Goal: Transaction & Acquisition: Book appointment/travel/reservation

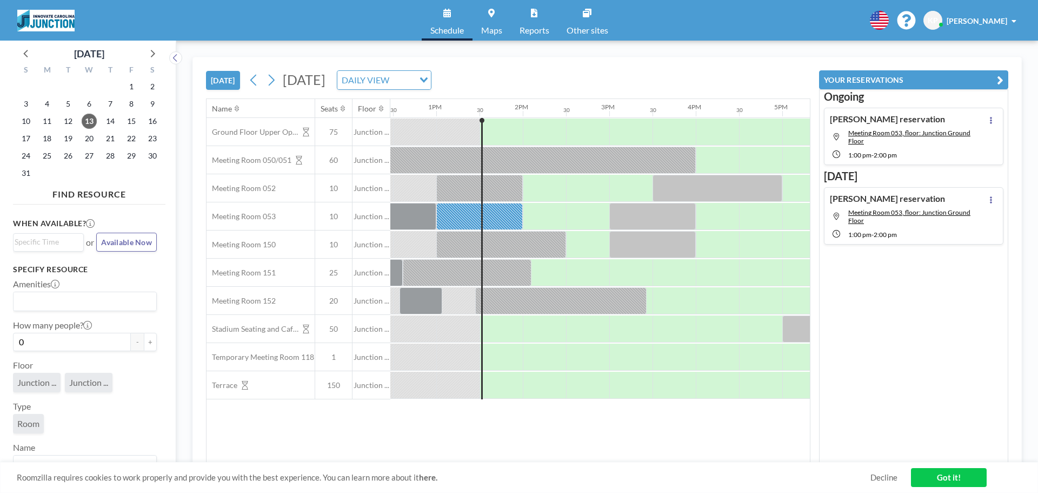
scroll to position [0, 1125]
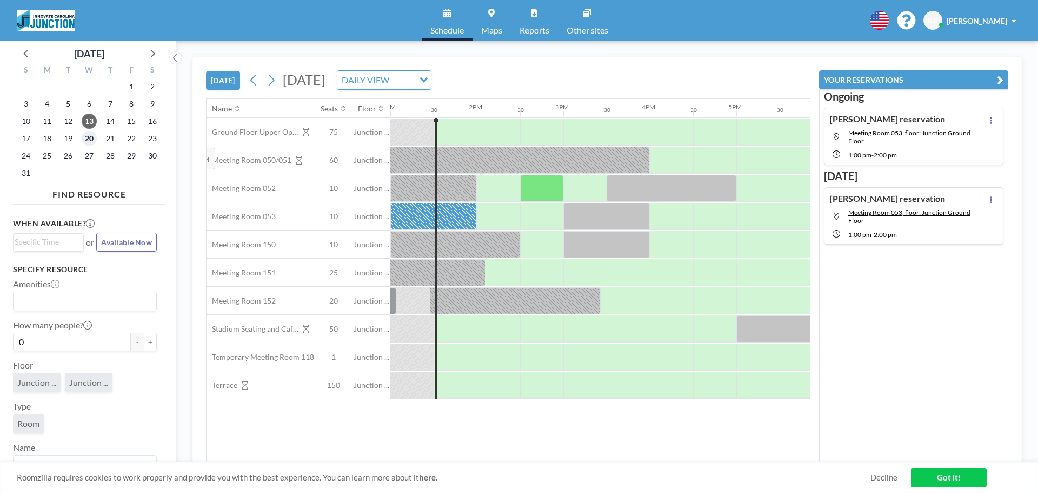
click at [94, 140] on span "20" at bounding box center [89, 138] width 15 height 15
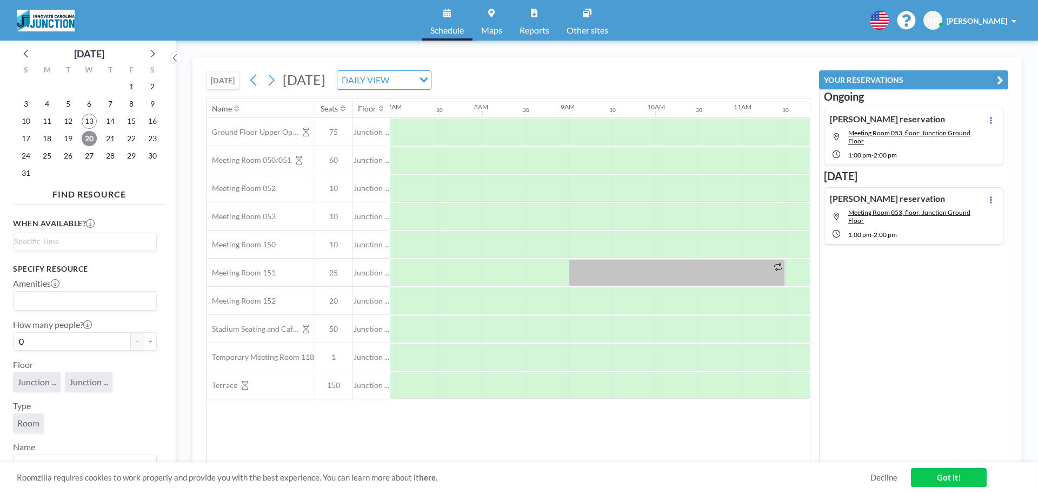
scroll to position [0, 649]
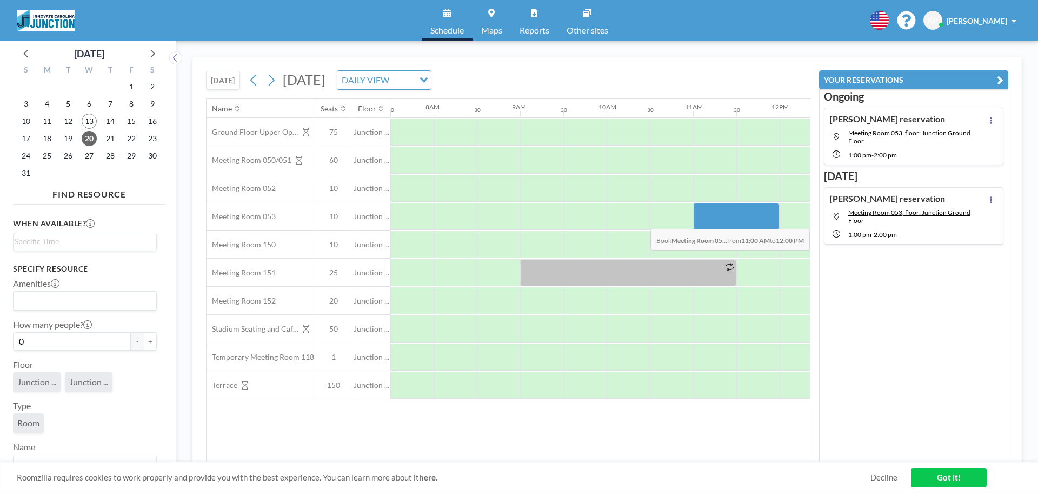
drag, startPoint x: 709, startPoint y: 221, endPoint x: 752, endPoint y: 221, distance: 43.3
click at [752, 221] on div at bounding box center [736, 216] width 87 height 27
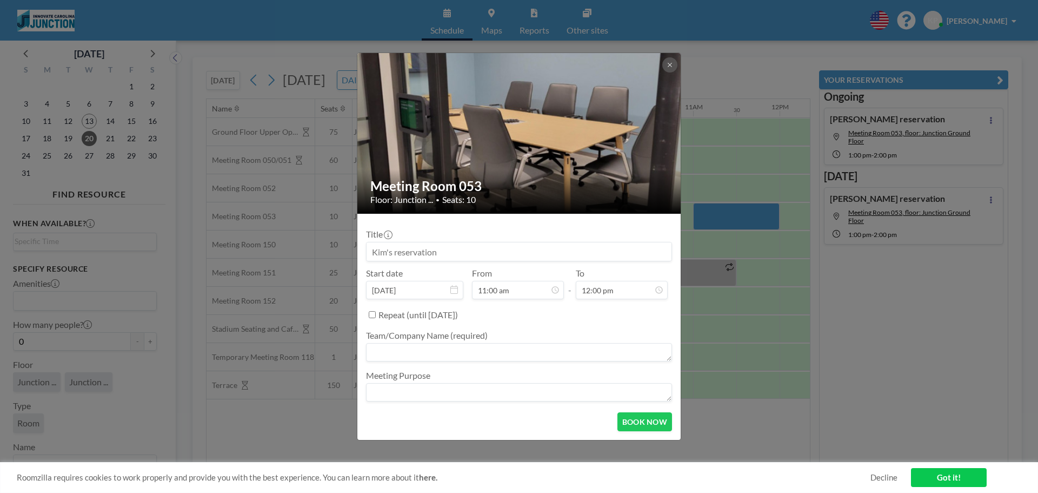
scroll to position [462, 0]
click at [458, 317] on label "Repeat (until [DATE])" at bounding box center [419, 314] width 80 height 11
click at [376, 317] on input "Repeat (until [DATE])" at bounding box center [372, 314] width 7 height 7
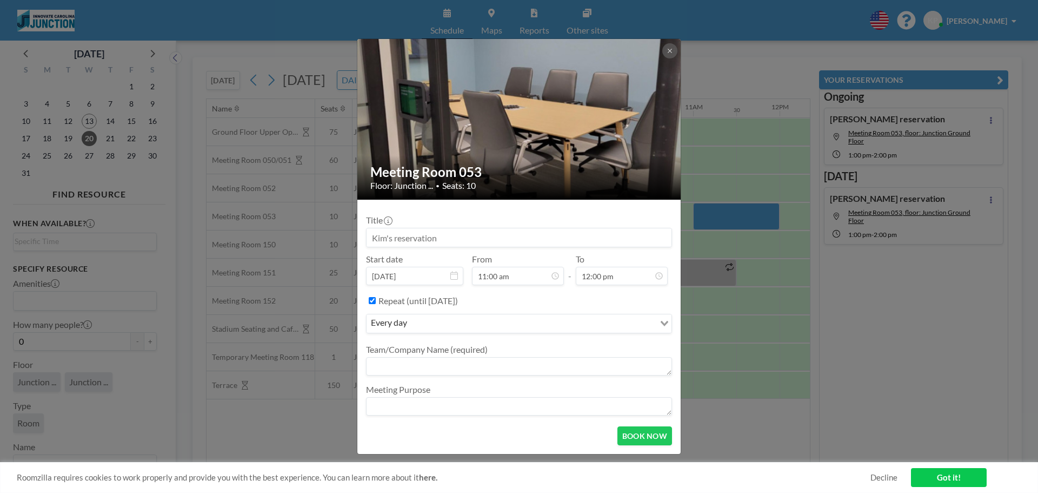
click at [476, 323] on input "Search for option" at bounding box center [532, 323] width 243 height 14
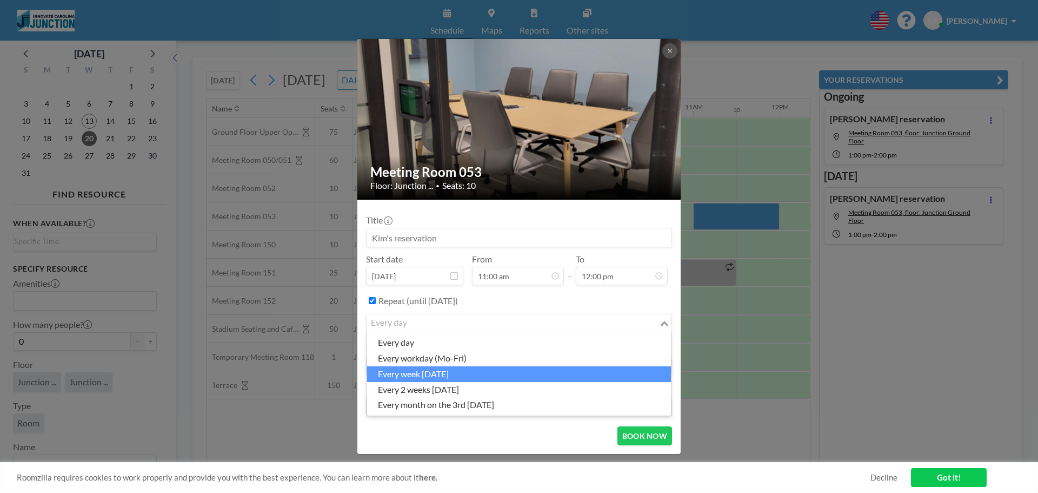
click at [465, 378] on li "every week [DATE]" at bounding box center [519, 374] width 304 height 16
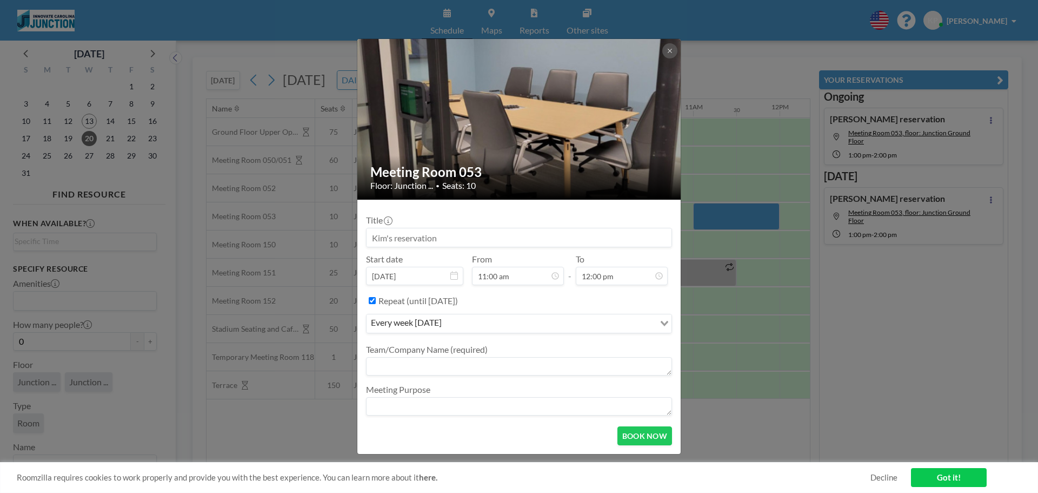
click at [478, 327] on input "Search for option" at bounding box center [549, 323] width 209 height 14
click at [606, 287] on div "Title Start date [DATE] From 11:00 am - To 12:00 pm Repeat (until [DATE]) every…" at bounding box center [519, 312] width 306 height 209
click at [511, 328] on input "Search for option" at bounding box center [549, 323] width 209 height 14
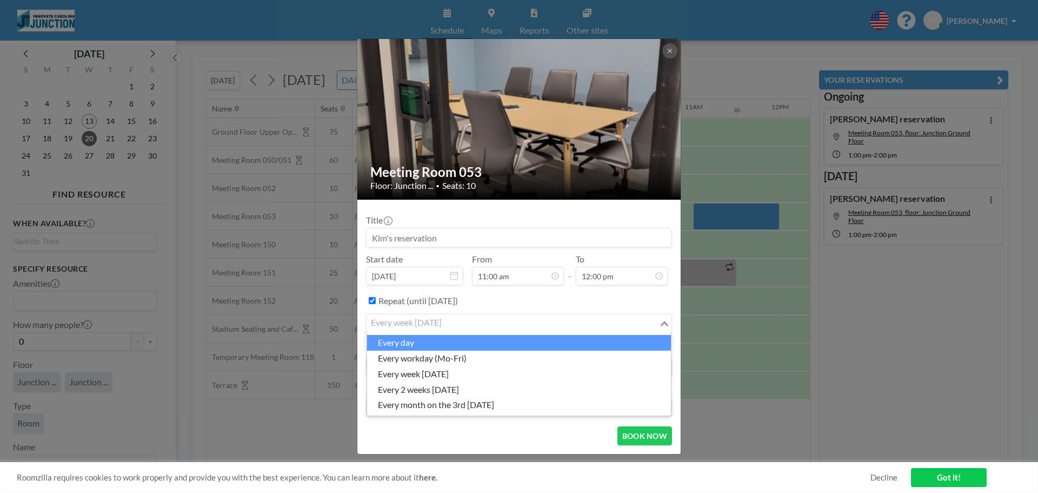
click at [501, 307] on div "Repeat (until [DATE])" at bounding box center [526, 301] width 294 height 18
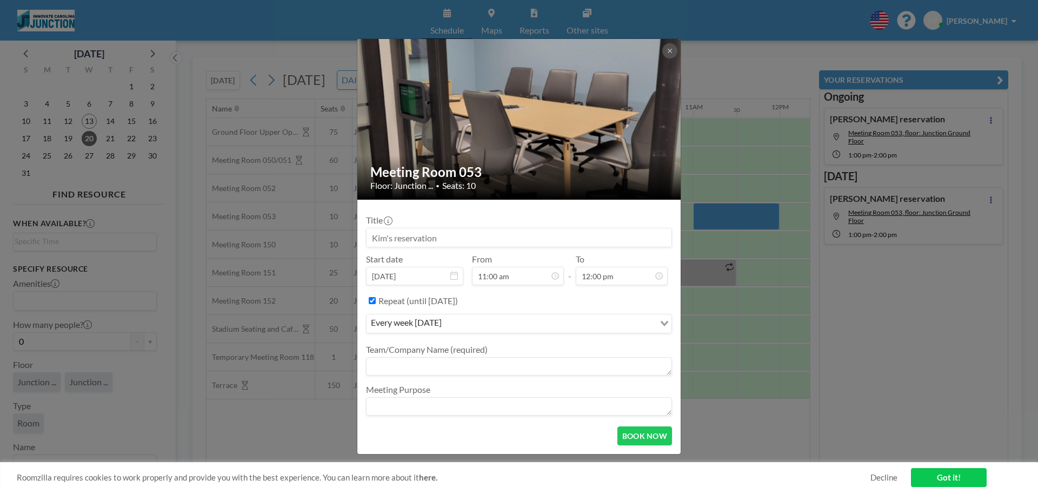
click at [458, 306] on label "Repeat (until [DATE])" at bounding box center [419, 300] width 80 height 11
click at [376, 304] on input "Repeat (until [DATE])" at bounding box center [372, 300] width 7 height 7
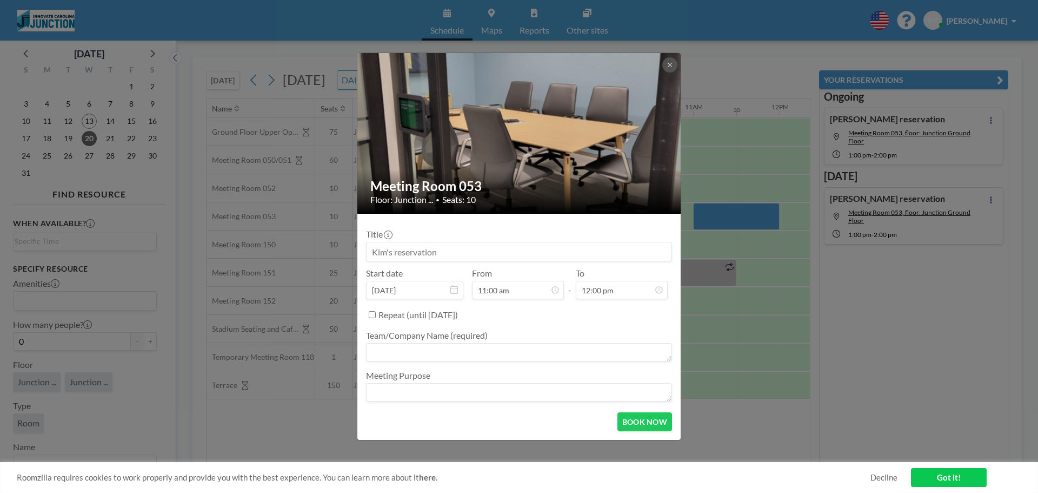
click at [458, 319] on label "Repeat (until [DATE])" at bounding box center [419, 314] width 80 height 11
click at [376, 318] on input "Repeat (until [DATE])" at bounding box center [372, 314] width 7 height 7
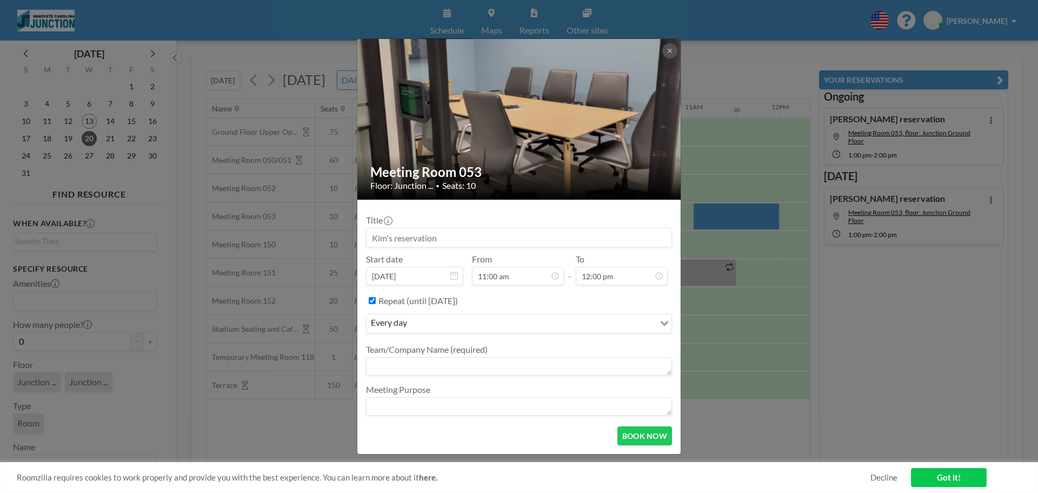
click at [405, 302] on label "Repeat (until [DATE])" at bounding box center [419, 300] width 80 height 11
click at [376, 302] on input "Repeat (until [DATE])" at bounding box center [372, 300] width 7 height 7
checkbox input "false"
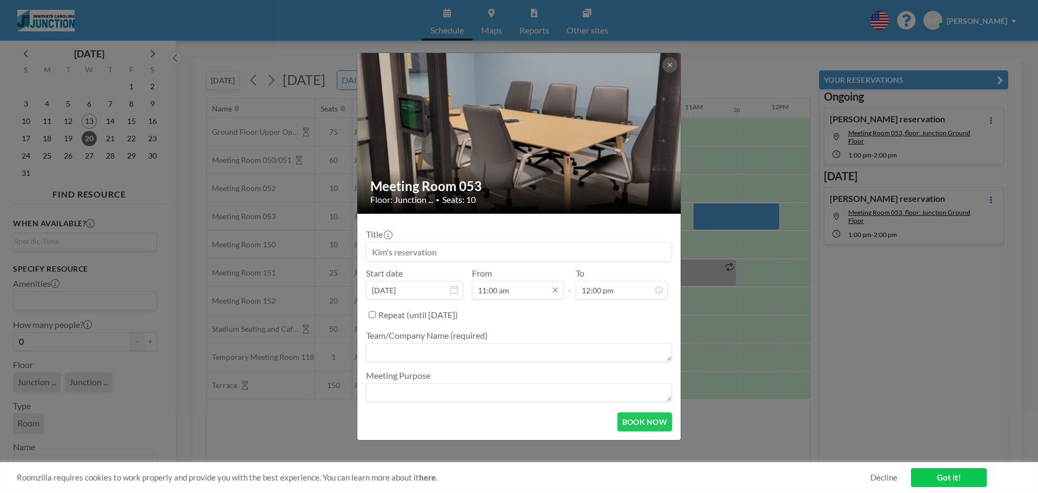
scroll to position [424, 0]
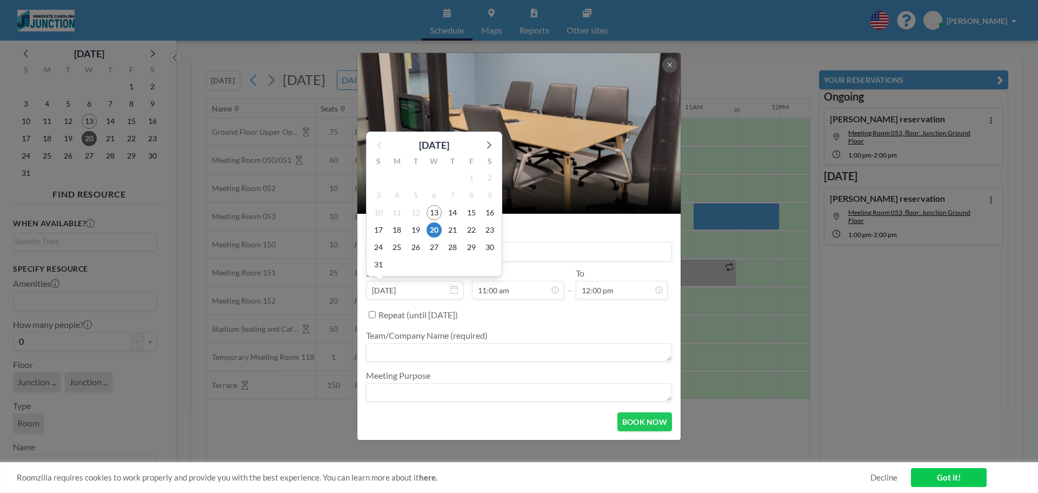
click at [559, 310] on div "Repeat (until [DATE])" at bounding box center [526, 315] width 294 height 18
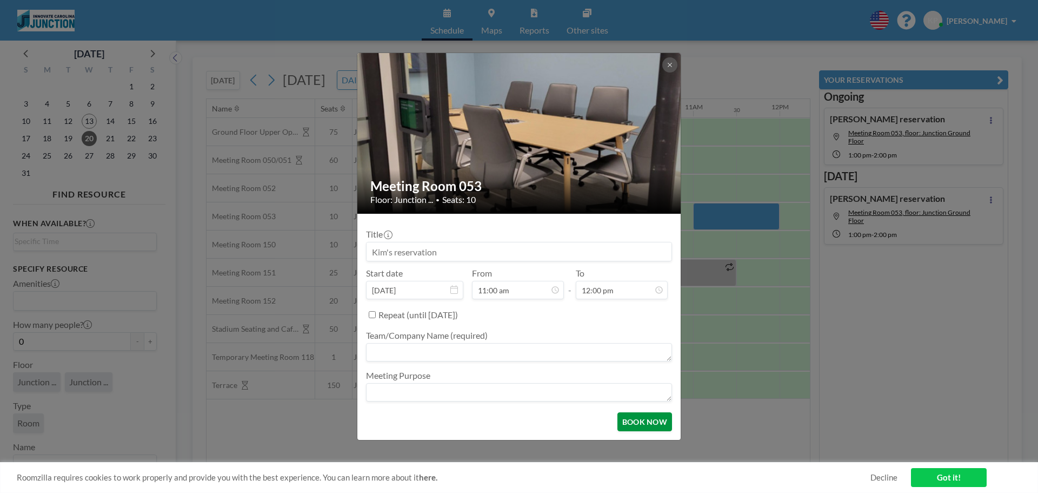
click at [646, 421] on button "BOOK NOW" at bounding box center [645, 421] width 55 height 19
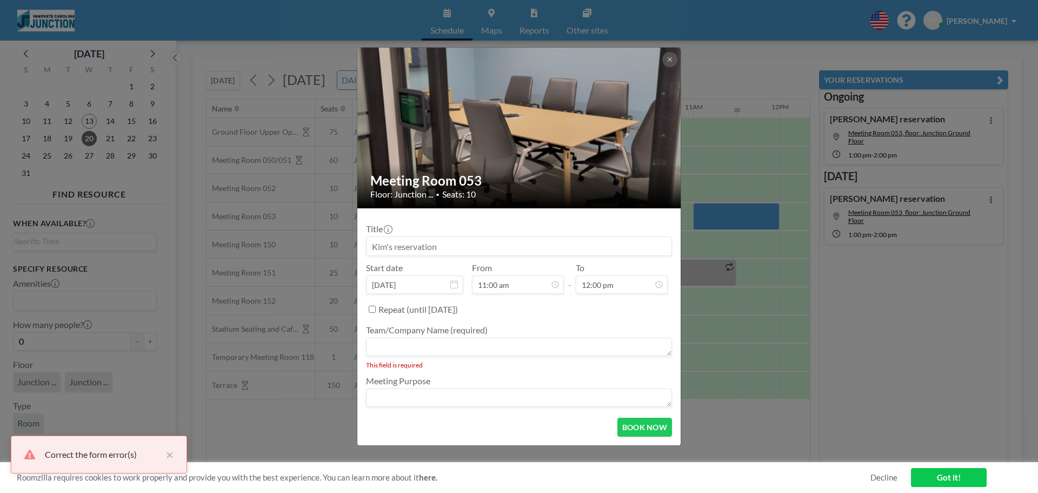
click at [488, 346] on textarea at bounding box center [519, 347] width 306 height 18
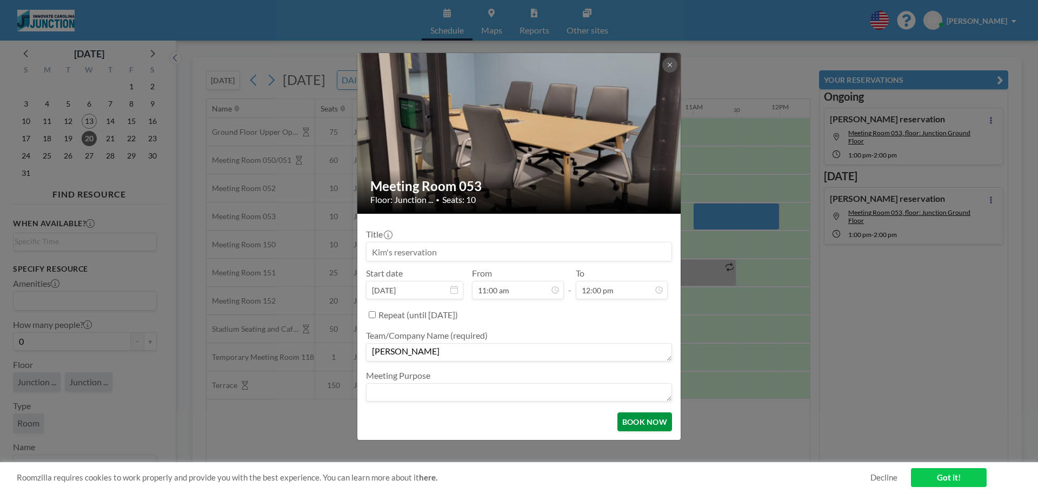
type textarea "[PERSON_NAME]"
click at [644, 427] on button "BOOK NOW" at bounding box center [645, 421] width 55 height 19
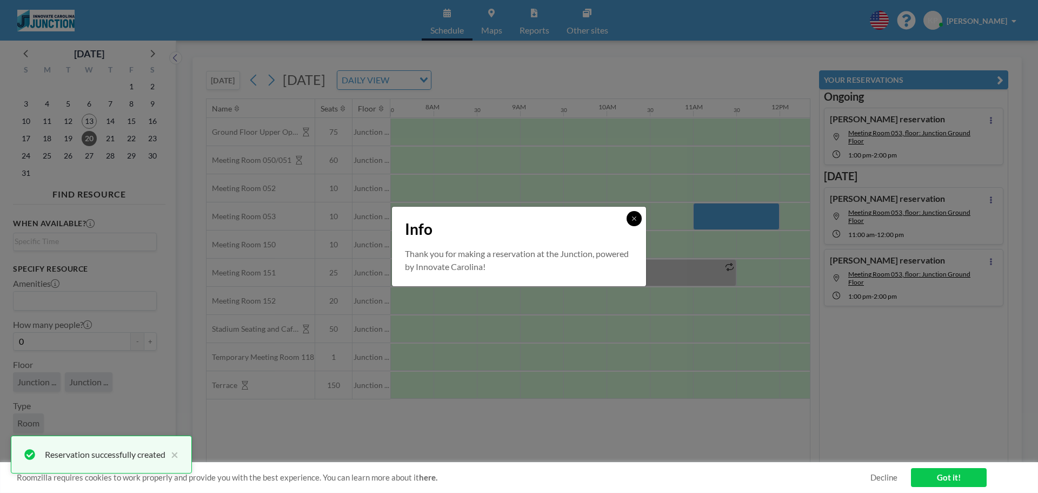
click at [636, 217] on icon at bounding box center [634, 218] width 6 height 6
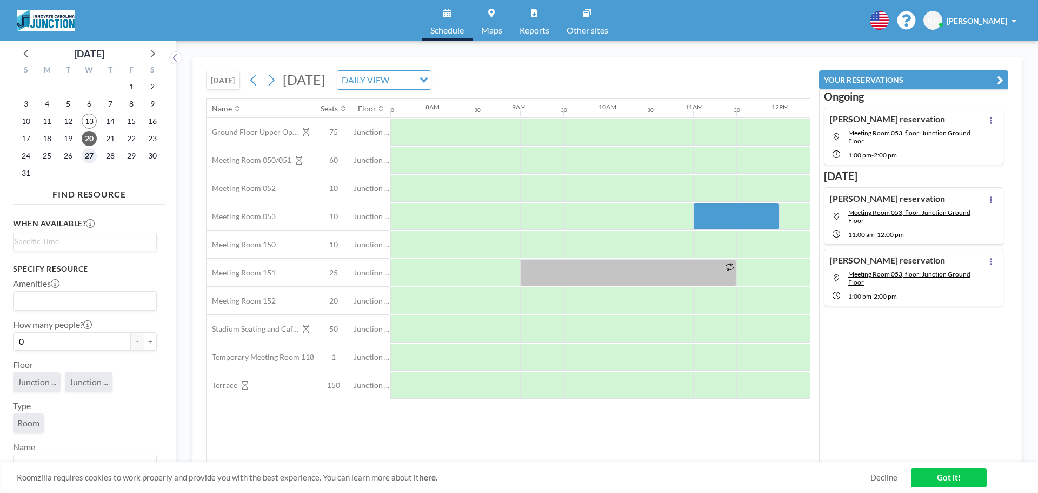
click at [88, 151] on span "27" at bounding box center [89, 155] width 15 height 15
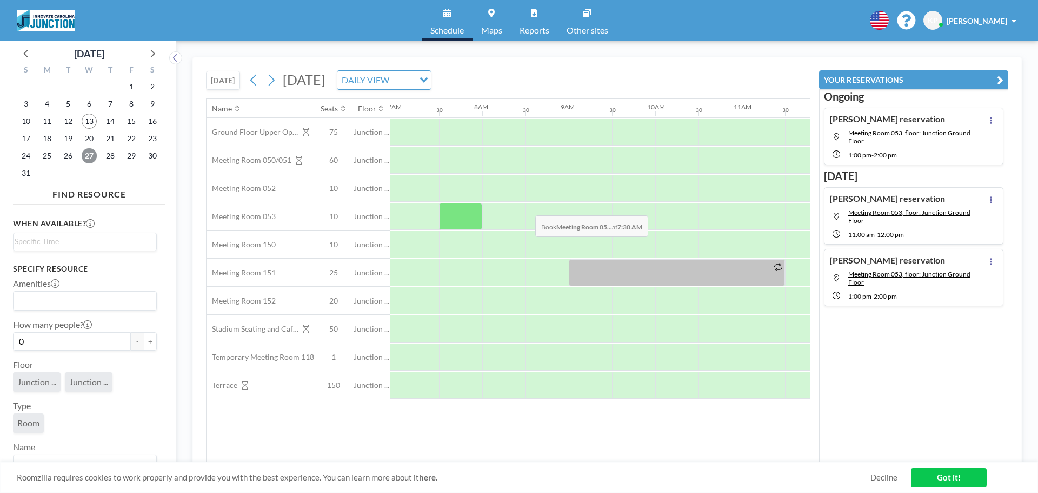
scroll to position [0, 649]
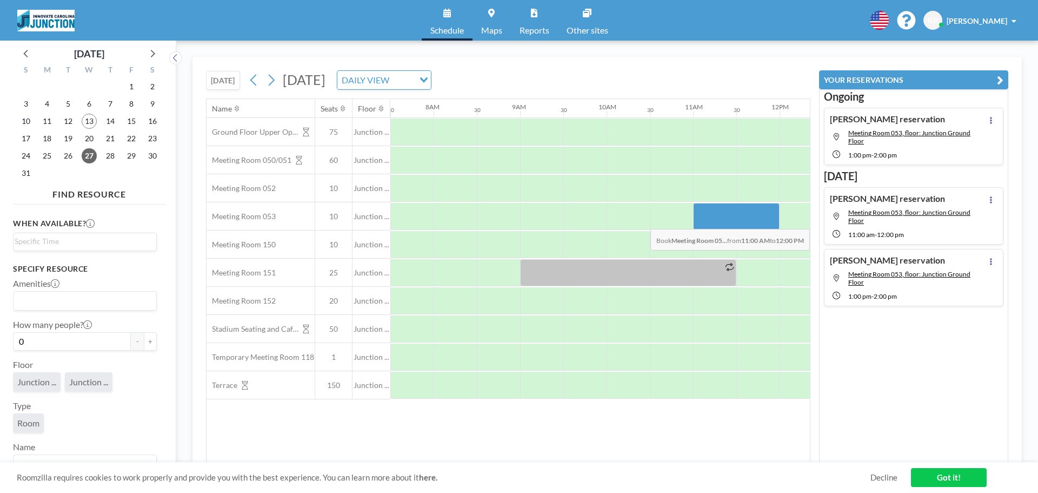
drag, startPoint x: 694, startPoint y: 215, endPoint x: 776, endPoint y: 221, distance: 81.9
click at [776, 221] on div at bounding box center [736, 216] width 87 height 27
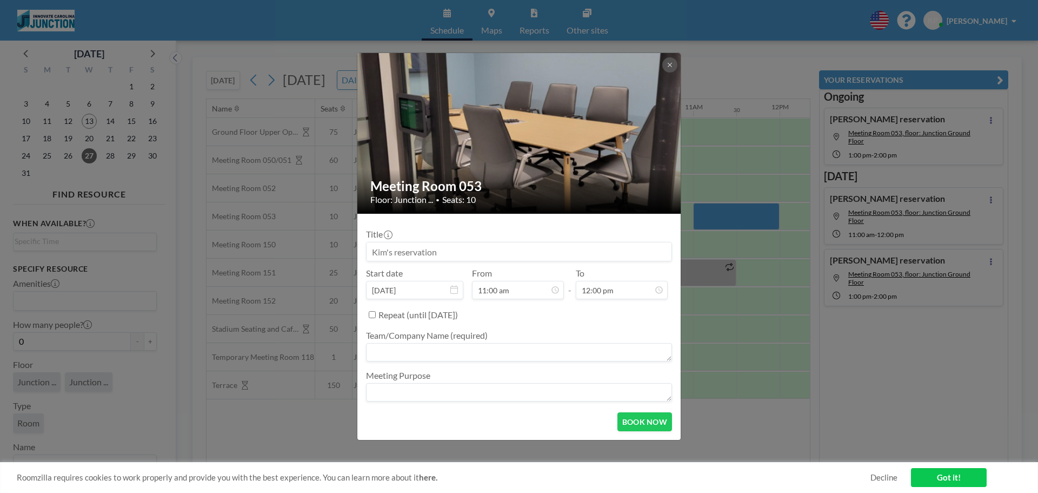
click at [463, 349] on textarea at bounding box center [519, 352] width 306 height 18
paste textarea "[PERSON_NAME]"
type textarea "[PERSON_NAME]"
click at [641, 418] on button "BOOK NOW" at bounding box center [645, 421] width 55 height 19
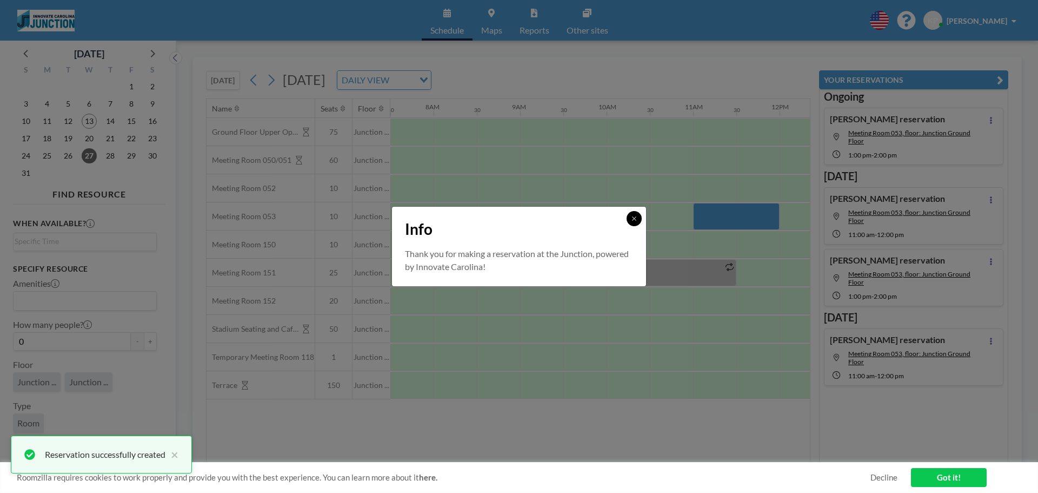
click at [629, 217] on button at bounding box center [634, 218] width 15 height 15
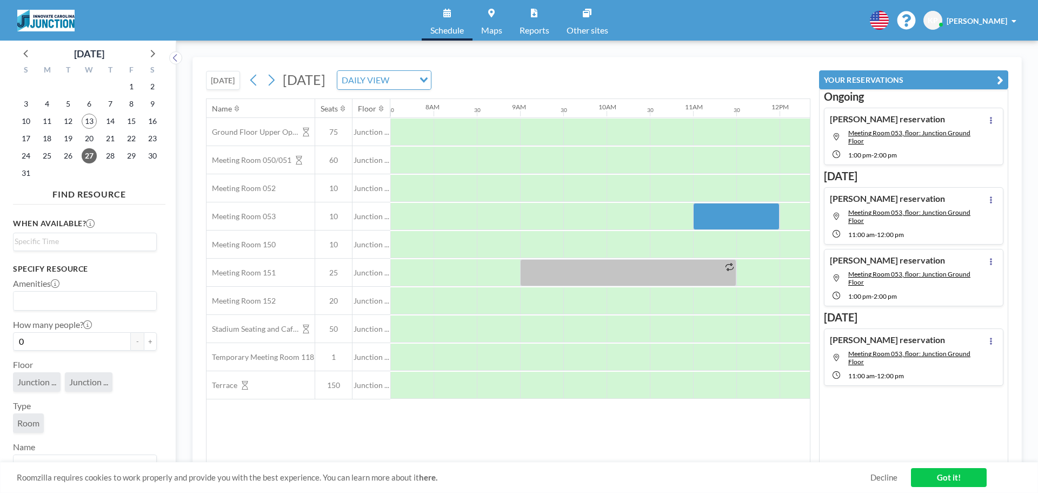
click at [999, 76] on icon "button" at bounding box center [1000, 80] width 6 height 13
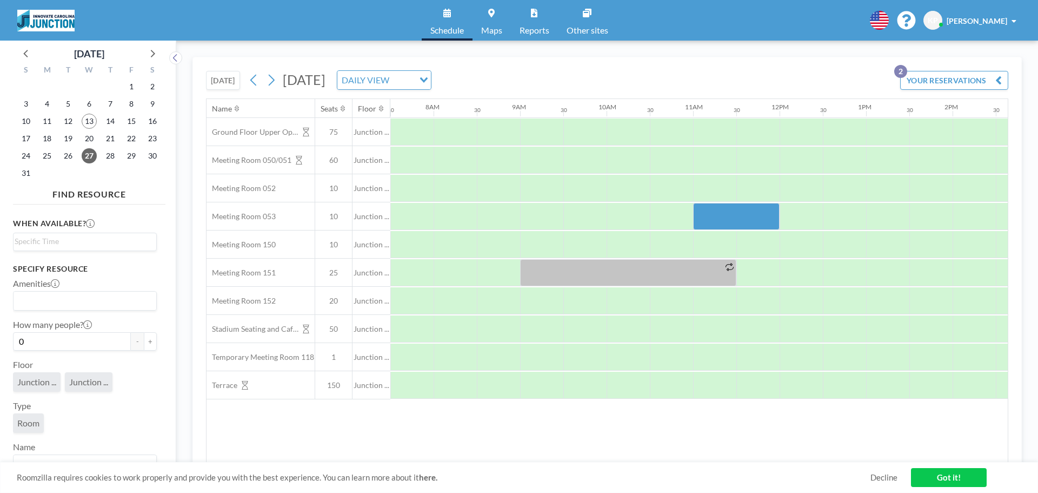
click at [864, 59] on div "[DATE] [DATE] DAILY VIEW Loading... YOUR RESERVATIONS 2" at bounding box center [607, 77] width 803 height 41
